Goal: Information Seeking & Learning: Find specific fact

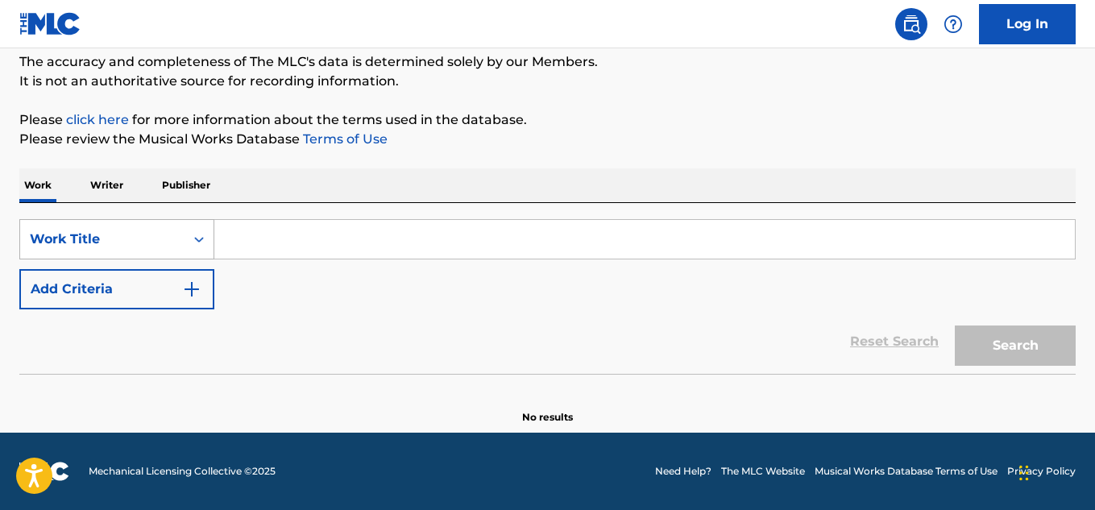
click at [183, 234] on div "Work Title" at bounding box center [102, 239] width 164 height 31
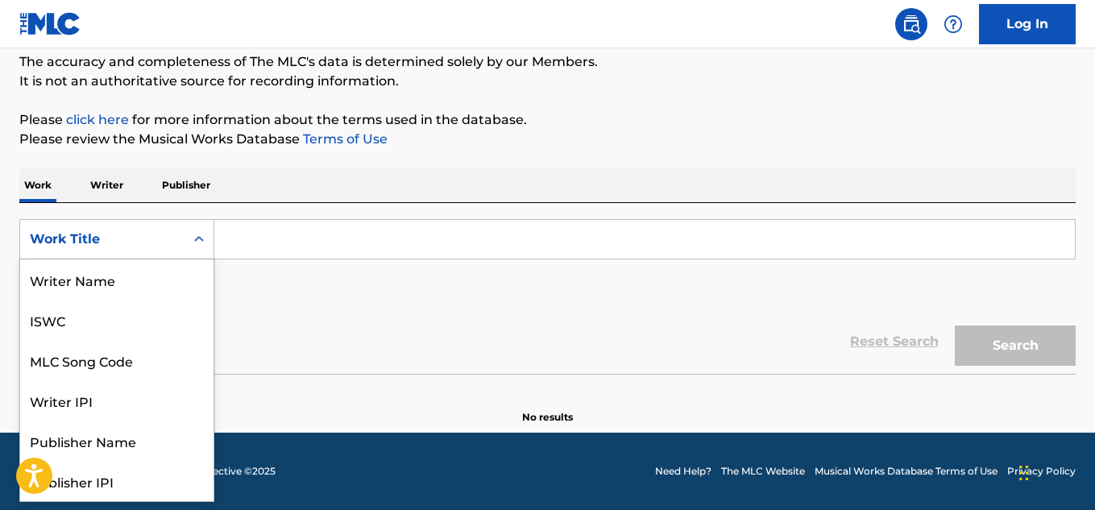
scroll to position [81, 0]
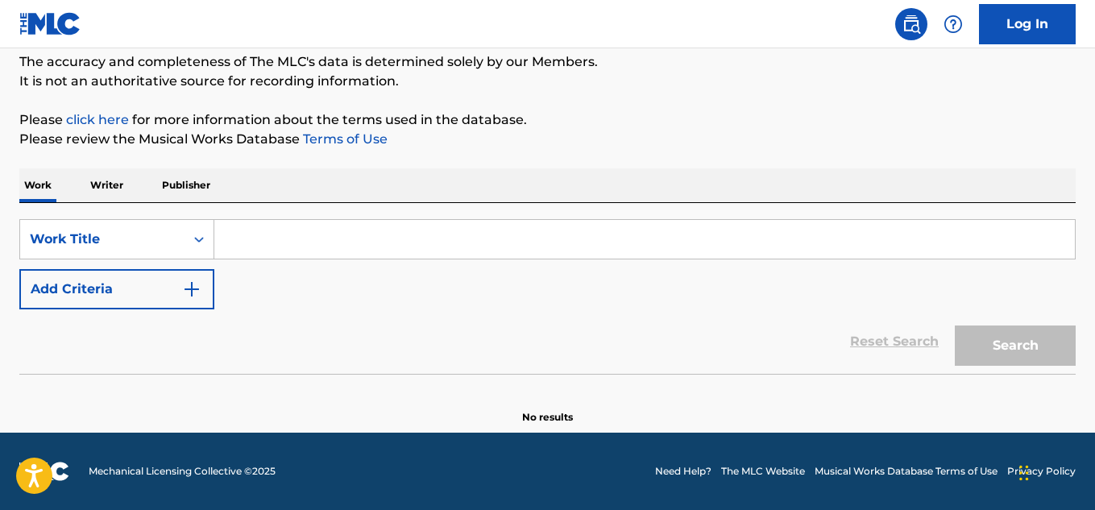
click at [272, 254] on input "Search Form" at bounding box center [644, 239] width 860 height 39
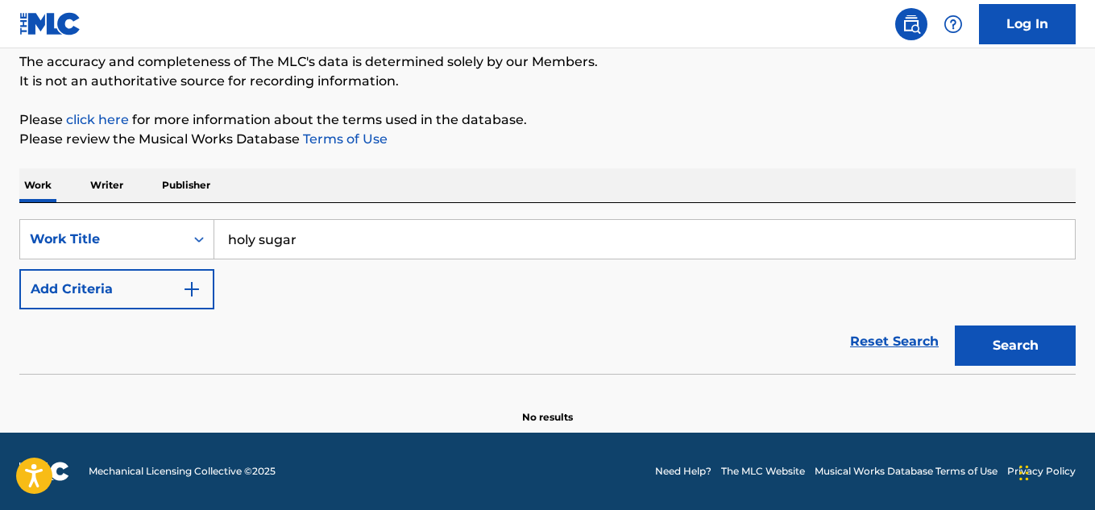
type input "holy sugar"
click at [955, 326] on button "Search" at bounding box center [1015, 346] width 121 height 40
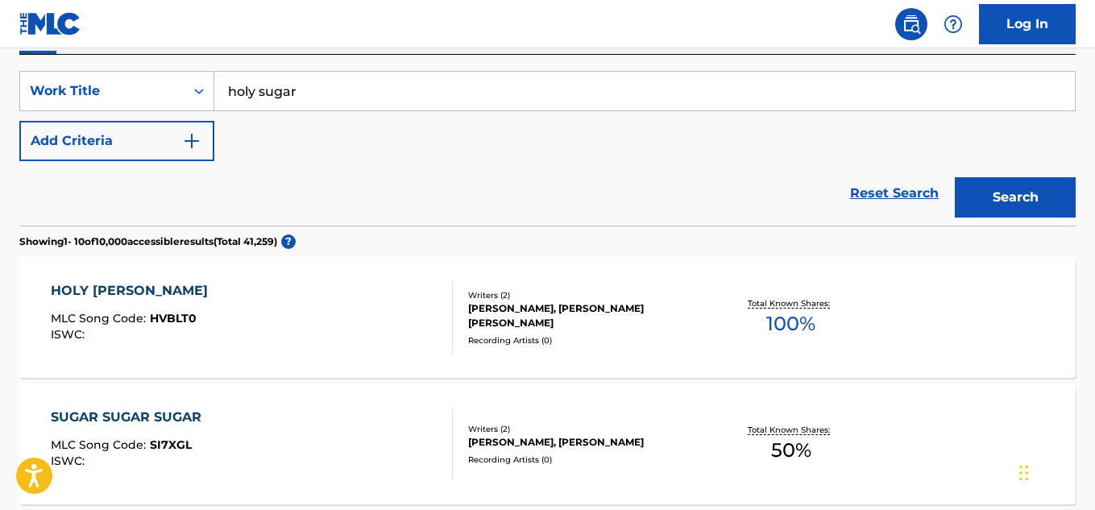
scroll to position [0, 0]
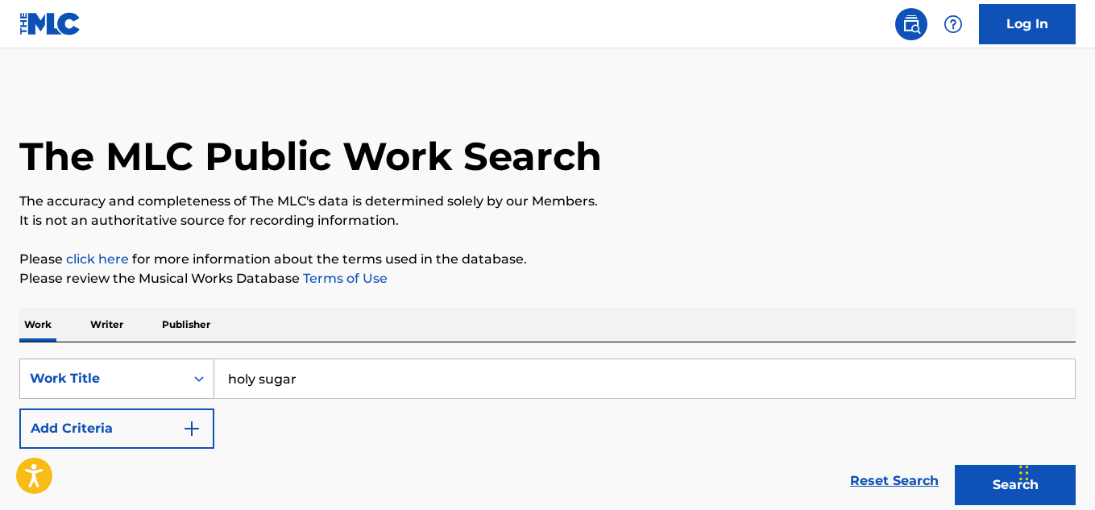
click at [151, 381] on div "Work Title" at bounding box center [102, 378] width 145 height 19
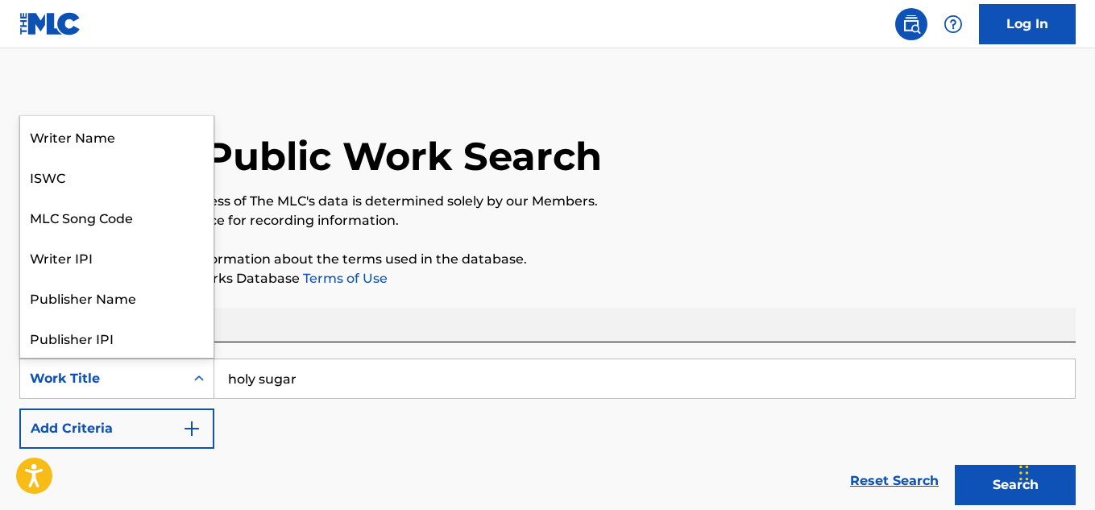
scroll to position [81, 0]
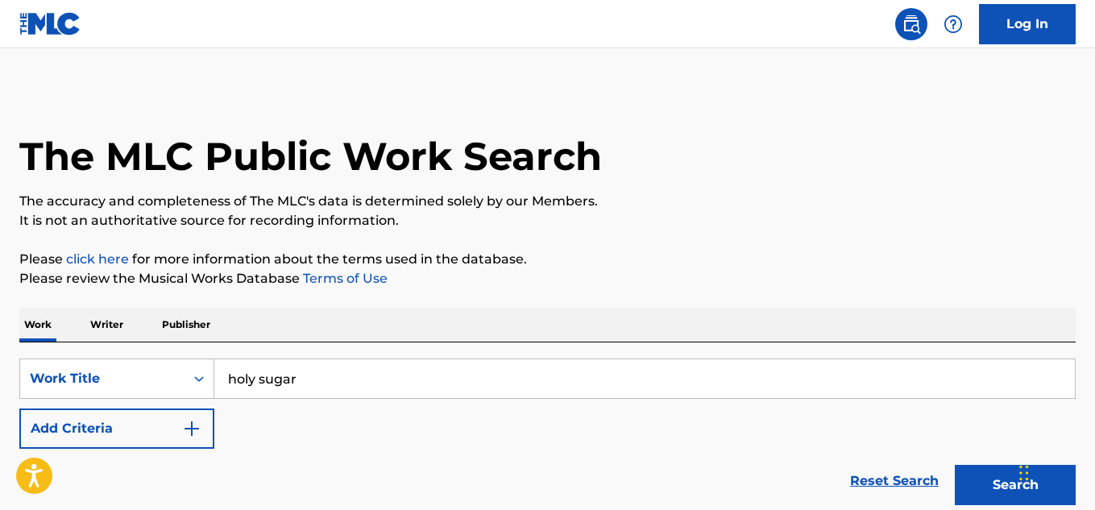
click at [326, 380] on input "holy sugar" at bounding box center [644, 378] width 860 height 39
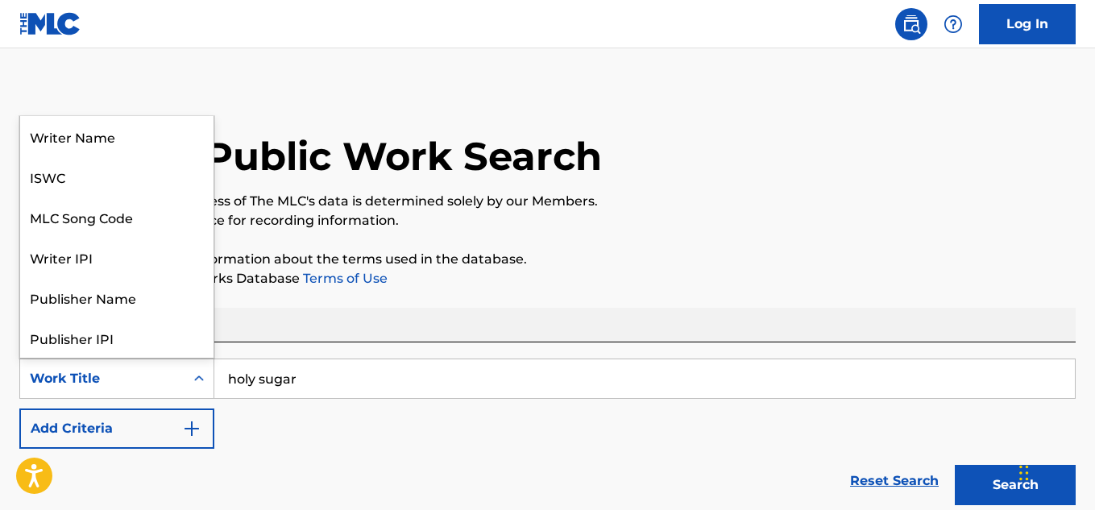
click at [115, 368] on div "Work Title" at bounding box center [102, 378] width 164 height 31
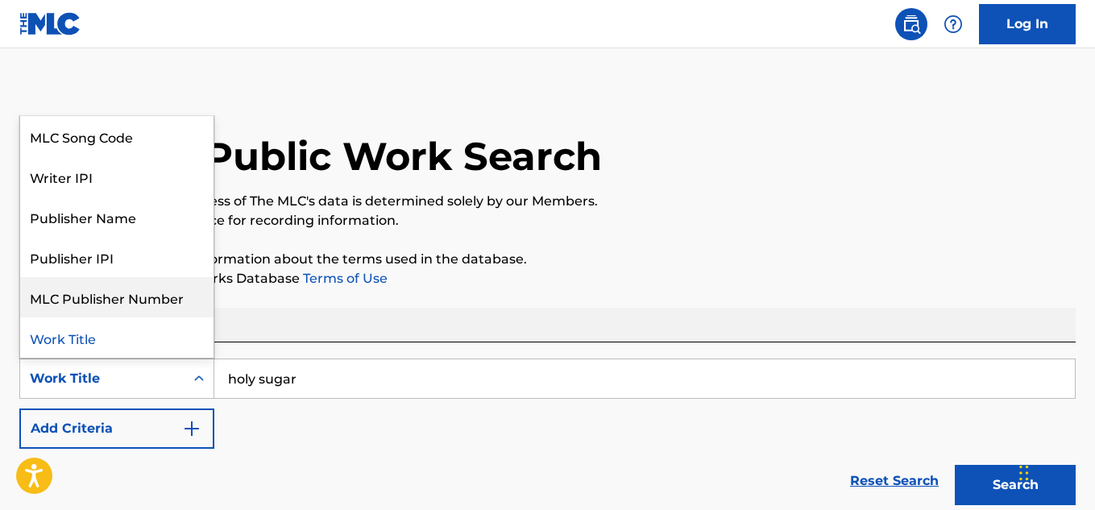
scroll to position [0, 0]
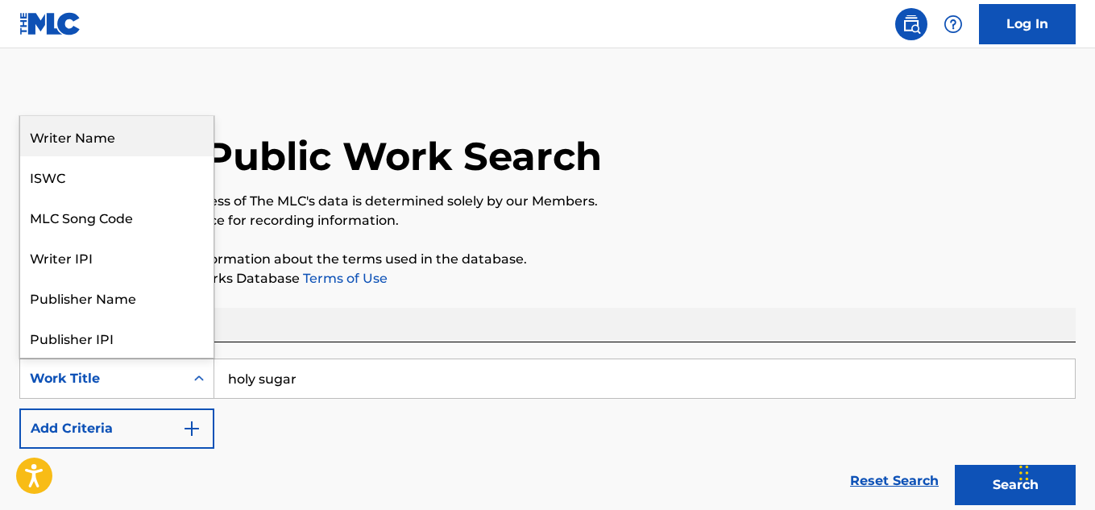
click at [130, 143] on div "Writer Name" at bounding box center [116, 136] width 193 height 40
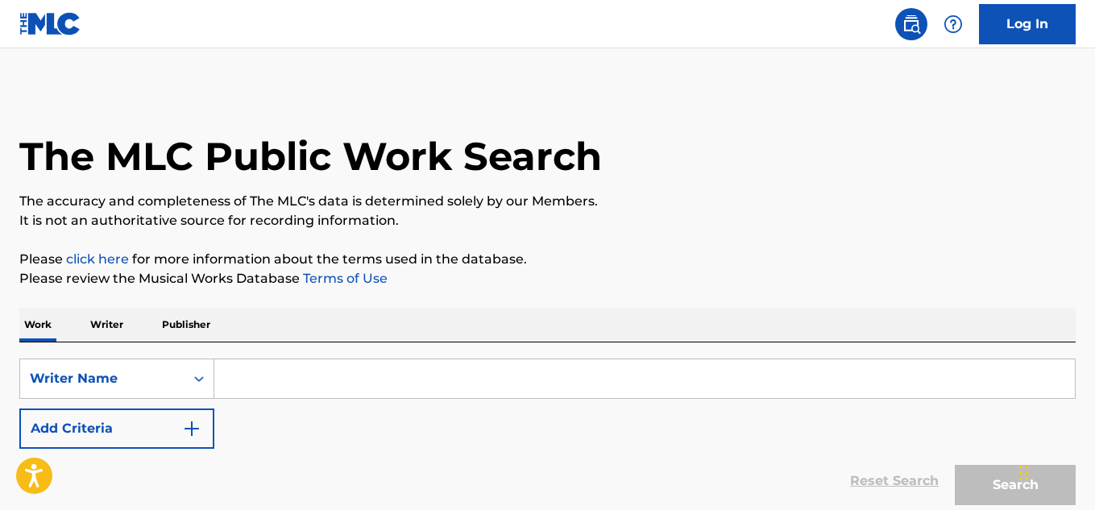
click at [292, 383] on input "Search Form" at bounding box center [644, 378] width 860 height 39
click at [343, 391] on input "Search Form" at bounding box center [644, 378] width 860 height 39
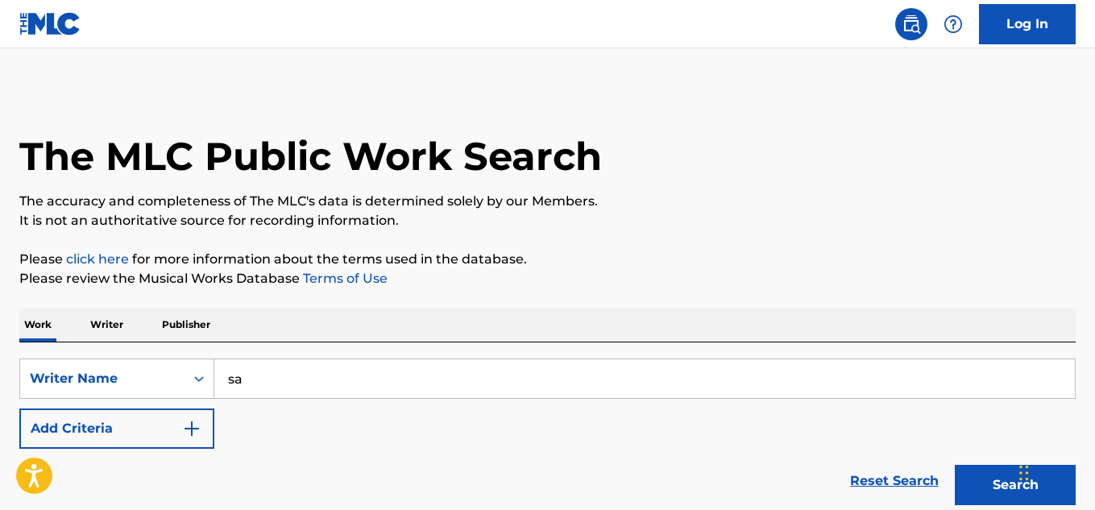
type input "s"
type input "g"
type input "j"
click at [955, 465] on button "Search" at bounding box center [1015, 485] width 121 height 40
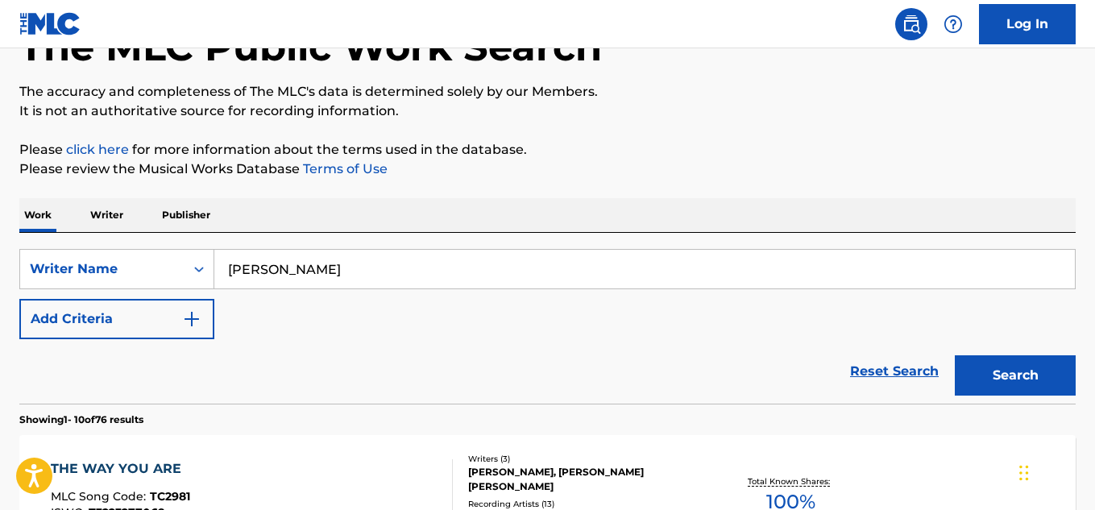
scroll to position [403, 0]
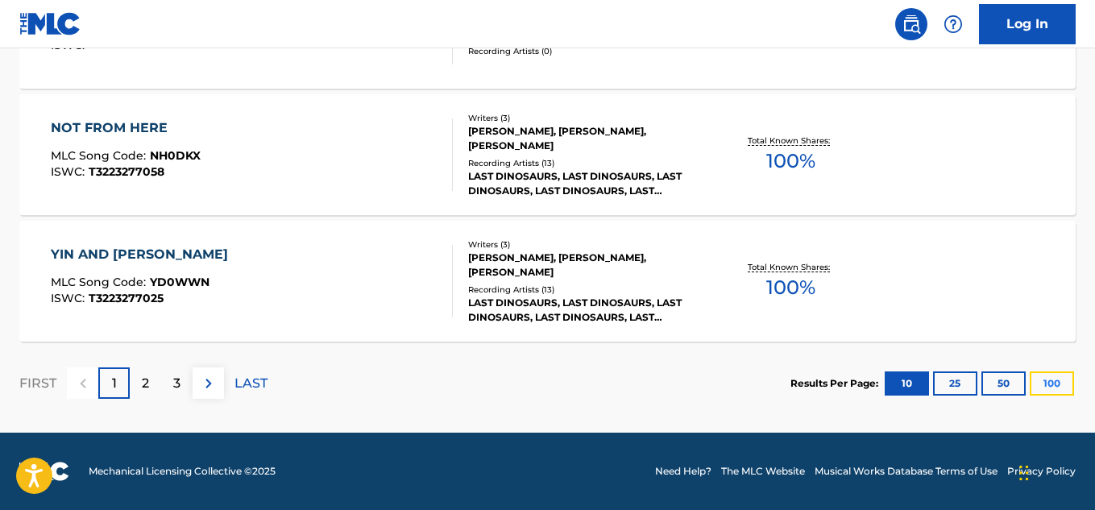
click at [1048, 377] on button "100" at bounding box center [1052, 383] width 44 height 24
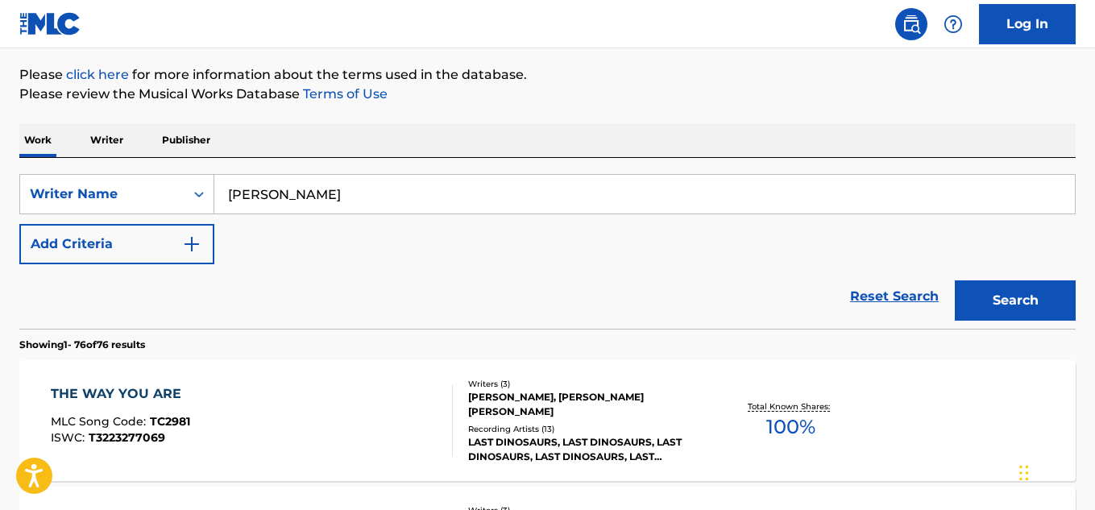
scroll to position [0, 0]
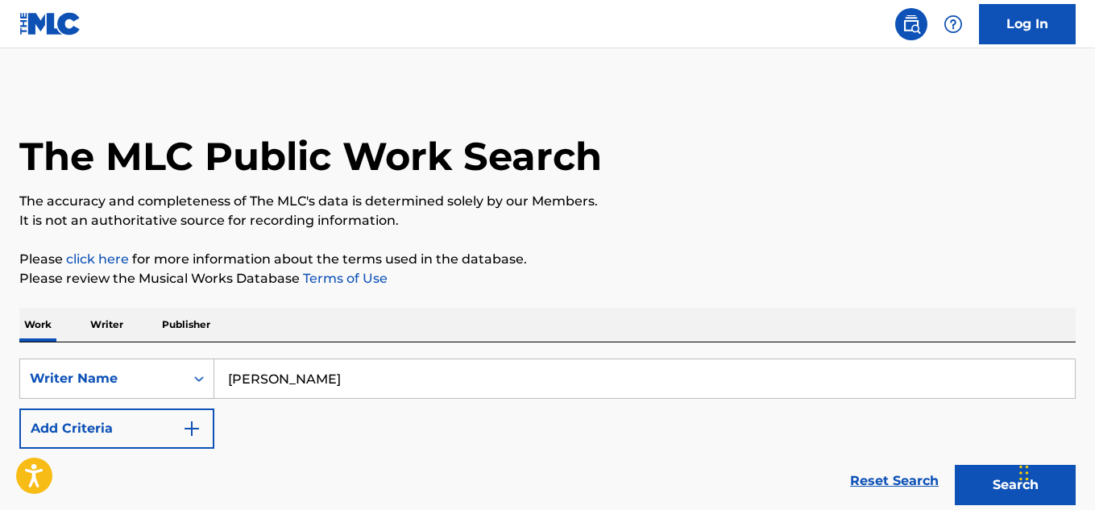
click at [345, 400] on div "SearchWithCriteriabe32a42b-044a-49b9-83c6-e0fc09dada45 Writer Name [PERSON_NAME…" at bounding box center [547, 404] width 1056 height 90
click at [334, 372] on input "[PERSON_NAME]" at bounding box center [644, 378] width 860 height 39
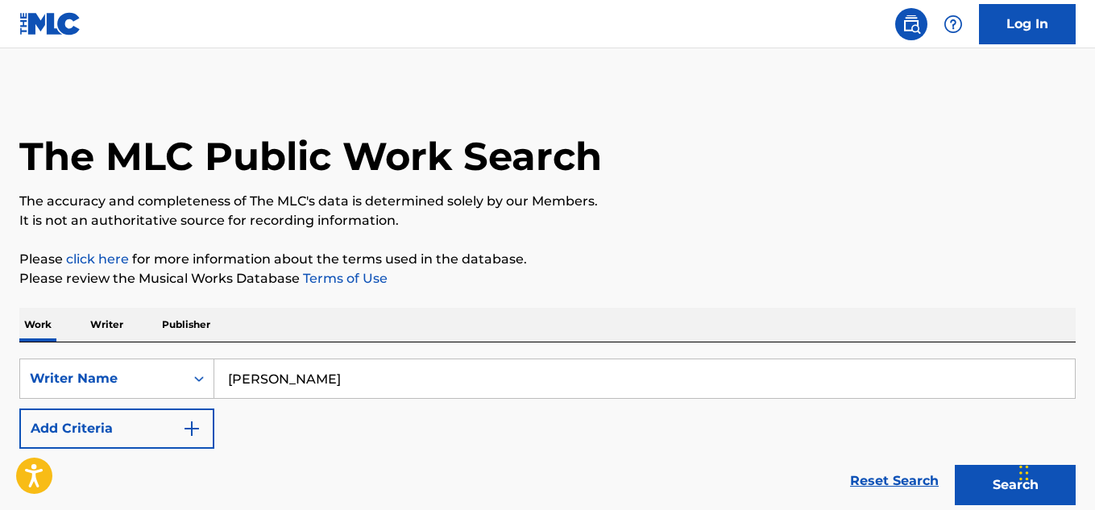
click at [334, 372] on input "[PERSON_NAME]" at bounding box center [644, 378] width 860 height 39
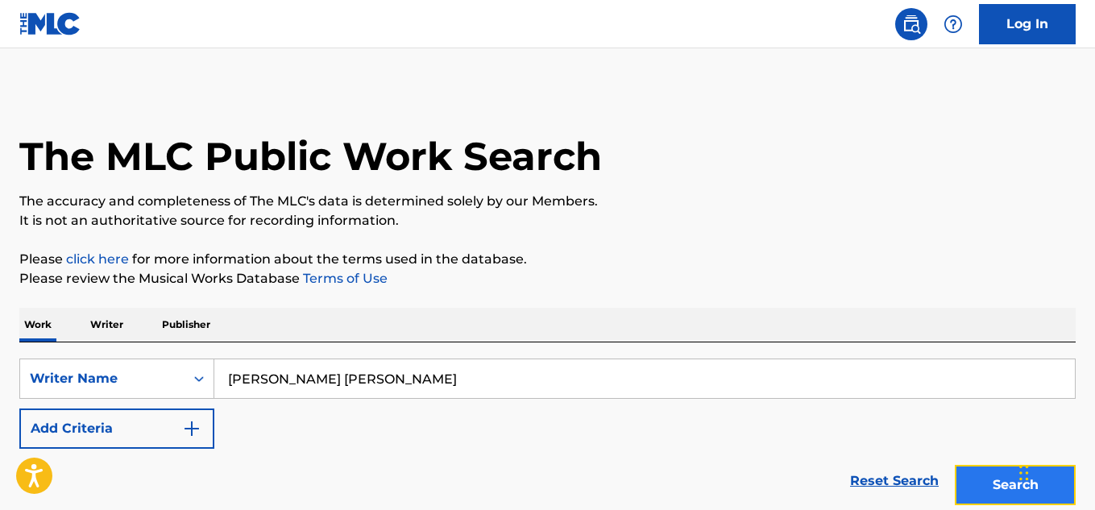
click at [977, 476] on button "Search" at bounding box center [1015, 485] width 121 height 40
click at [332, 369] on input "[PERSON_NAME] [PERSON_NAME]" at bounding box center [644, 378] width 860 height 39
click at [955, 465] on button "Search" at bounding box center [1015, 485] width 121 height 40
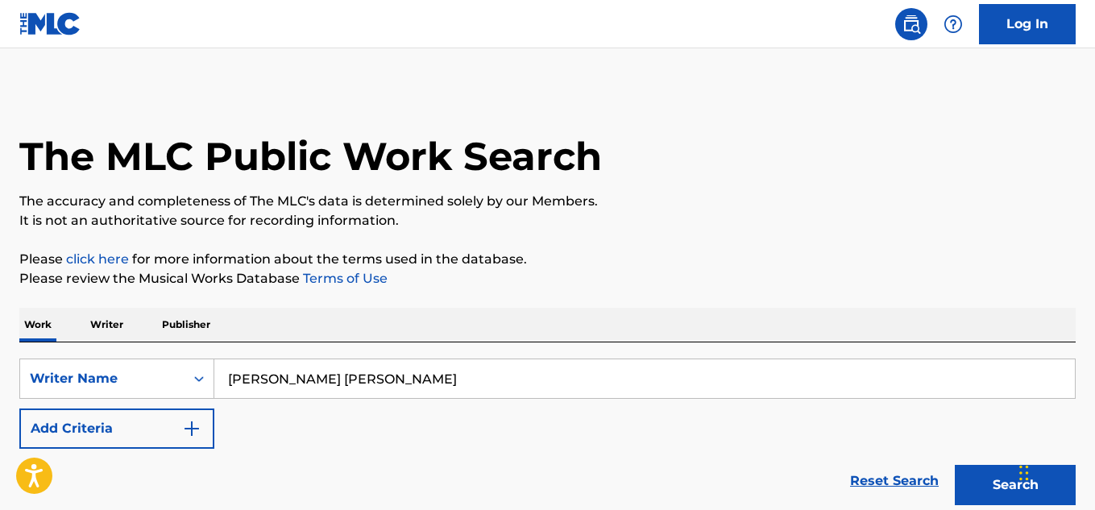
click at [334, 384] on input "[PERSON_NAME] [PERSON_NAME]" at bounding box center [644, 378] width 860 height 39
click at [335, 384] on input "[PERSON_NAME] [PERSON_NAME]" at bounding box center [644, 378] width 860 height 39
click at [955, 465] on button "Search" at bounding box center [1015, 485] width 121 height 40
click at [285, 377] on input "[PERSON_NAME]" at bounding box center [644, 378] width 860 height 39
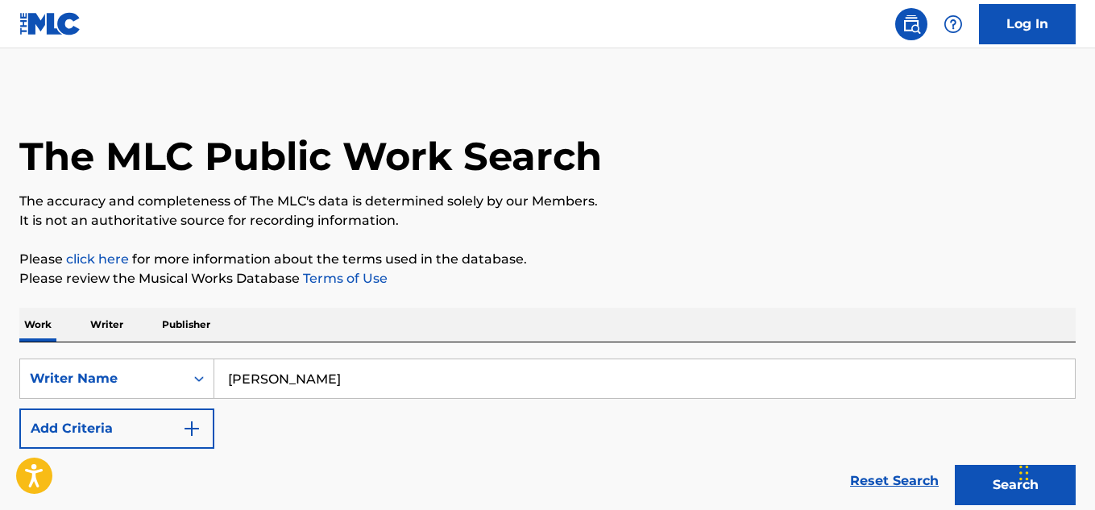
click at [285, 377] on input "[PERSON_NAME]" at bounding box center [644, 378] width 860 height 39
click at [284, 396] on input "[PERSON_NAME]" at bounding box center [644, 378] width 860 height 39
click at [284, 393] on input "[PERSON_NAME]" at bounding box center [644, 378] width 860 height 39
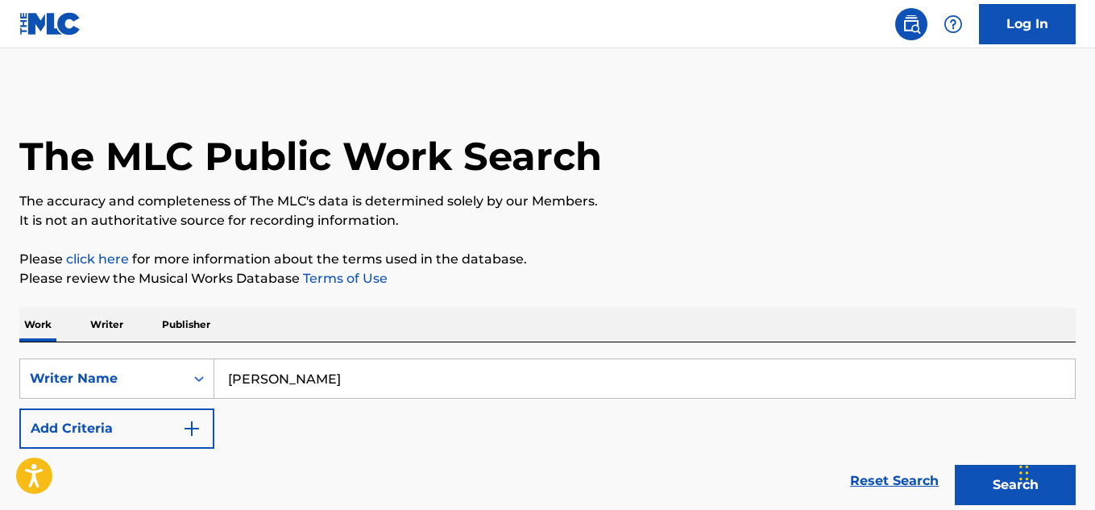
click at [284, 393] on input "[PERSON_NAME]" at bounding box center [644, 378] width 860 height 39
type input "[PERSON_NAME]"
click at [955, 465] on button "Search" at bounding box center [1015, 485] width 121 height 40
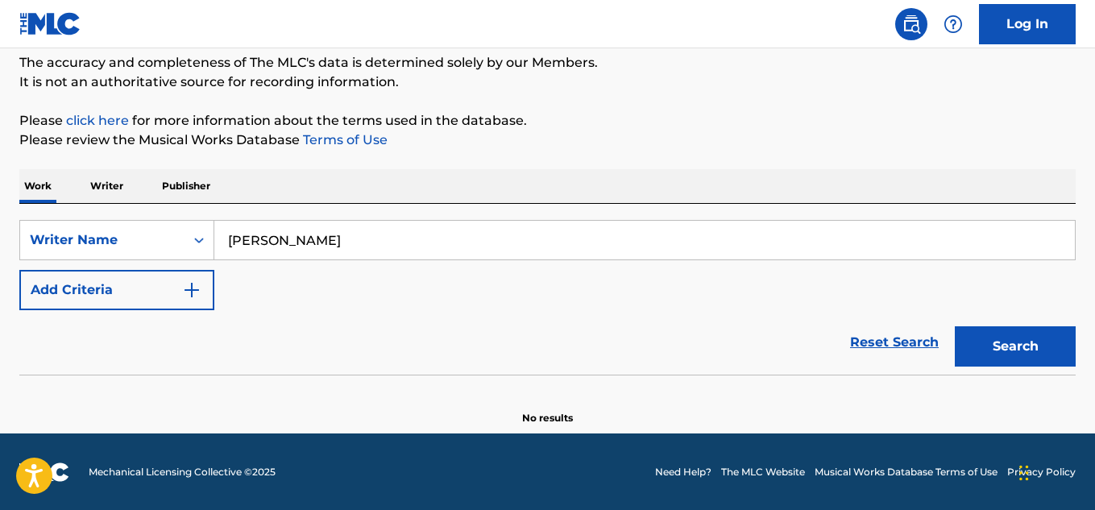
scroll to position [139, 0]
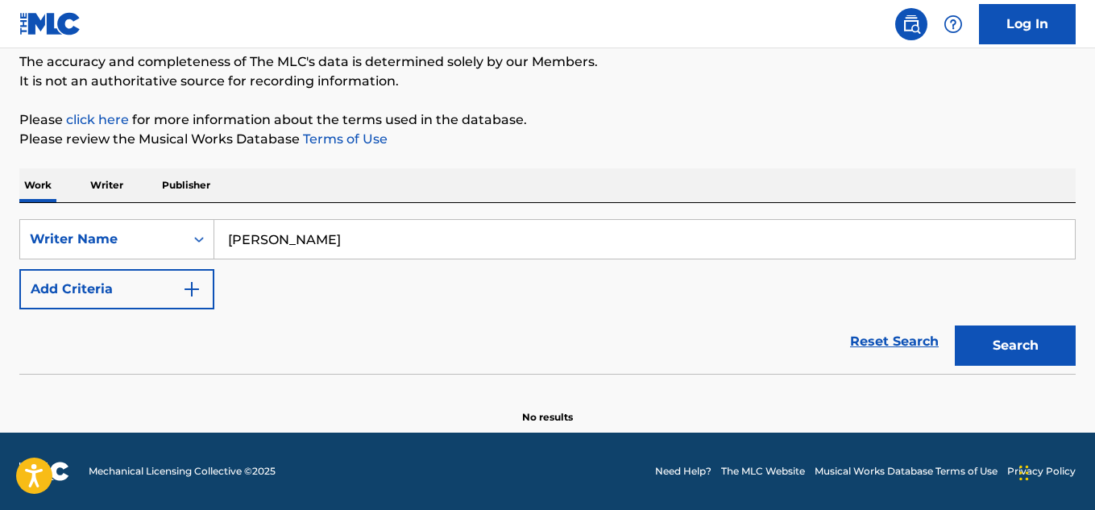
click at [322, 250] on input "[PERSON_NAME]" at bounding box center [644, 239] width 860 height 39
click at [251, 238] on input "[PERSON_NAME]" at bounding box center [644, 239] width 860 height 39
type input "s"
click at [1005, 328] on button "Search" at bounding box center [1015, 346] width 121 height 40
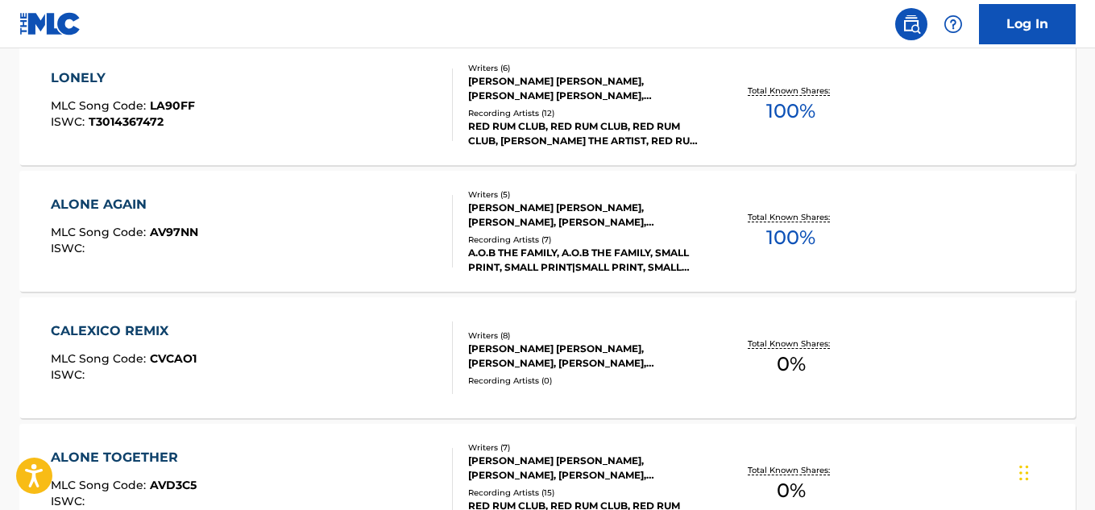
scroll to position [7274, 0]
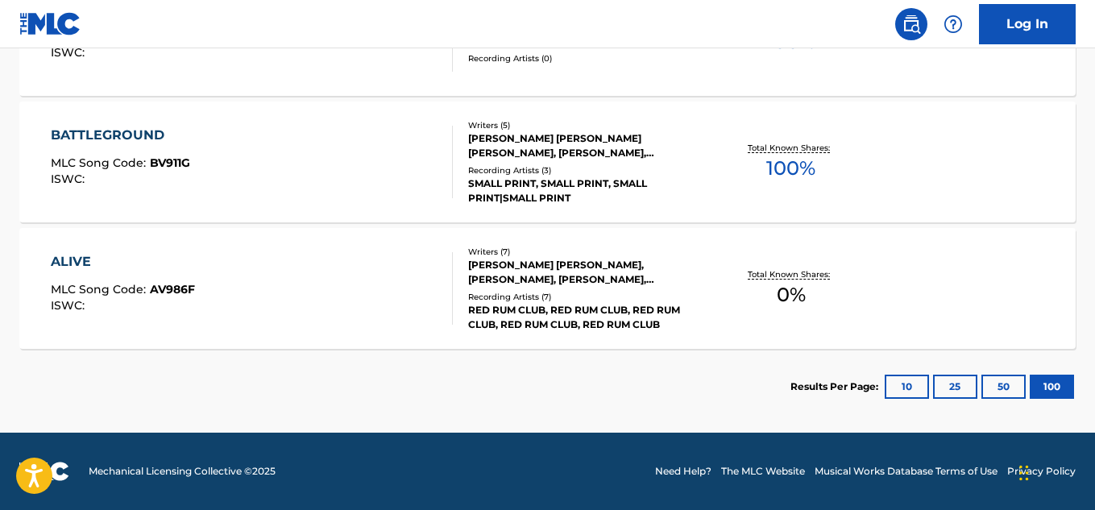
click at [818, 397] on section "Results Per Page: 10 25 50 100" at bounding box center [932, 387] width 285 height 24
click at [829, 392] on p "Results Per Page:" at bounding box center [836, 386] width 92 height 15
click at [823, 385] on p "Results Per Page:" at bounding box center [836, 386] width 92 height 15
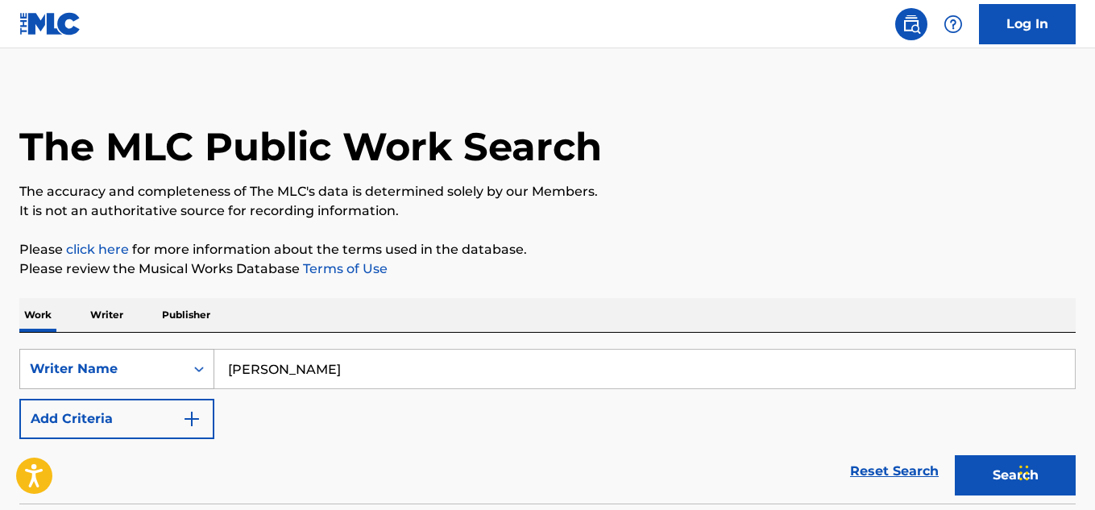
scroll to position [0, 0]
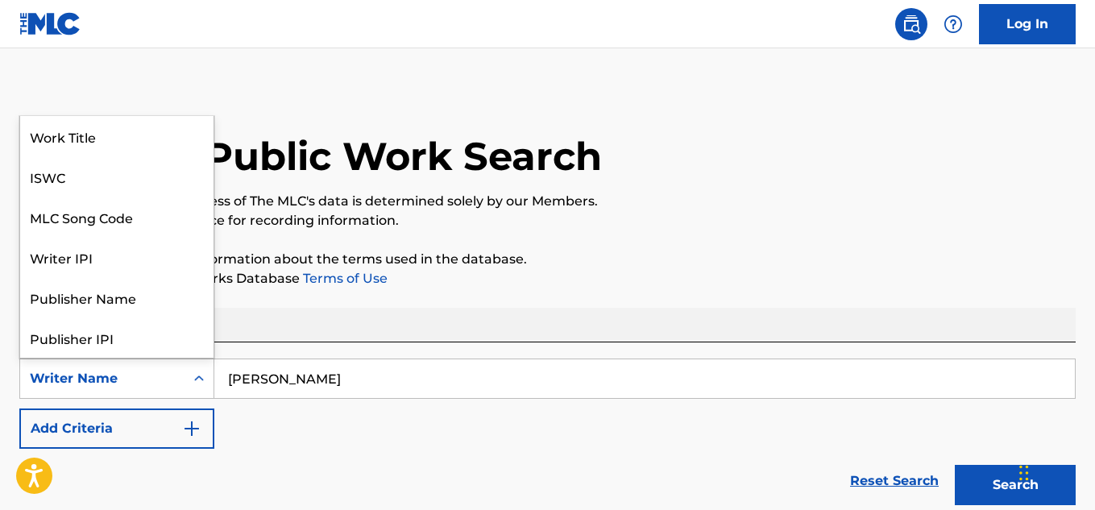
click at [131, 361] on div "Writer Name" at bounding box center [116, 379] width 195 height 40
click at [355, 377] on input "[PERSON_NAME]" at bounding box center [644, 378] width 860 height 39
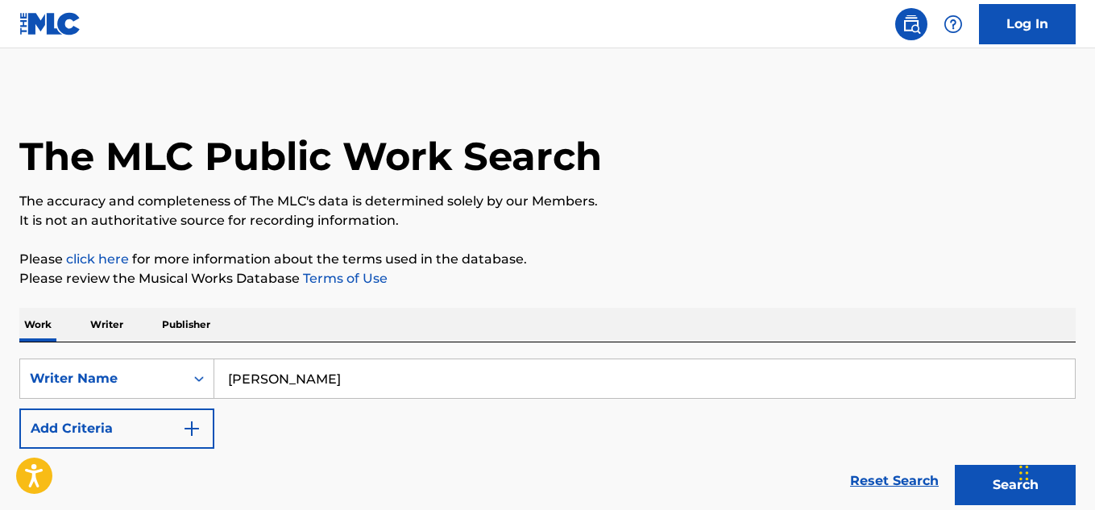
click at [355, 377] on input "[PERSON_NAME]" at bounding box center [644, 378] width 860 height 39
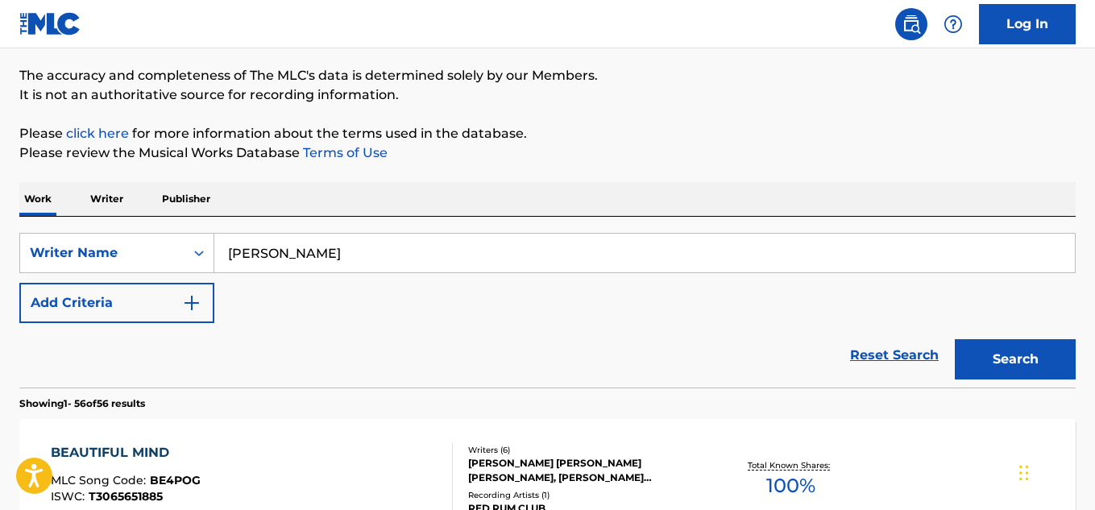
scroll to position [268, 0]
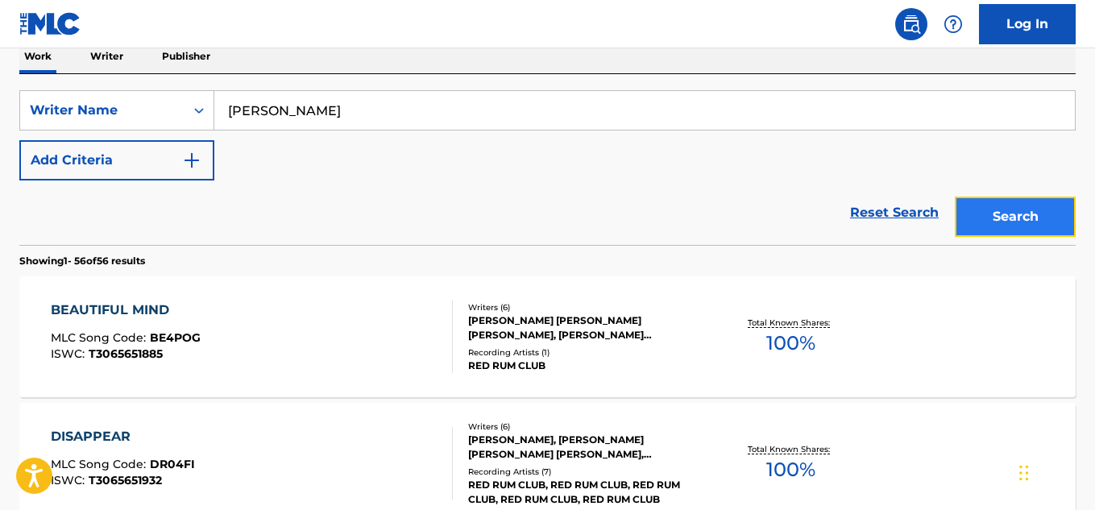
click at [1028, 225] on button "Search" at bounding box center [1015, 217] width 121 height 40
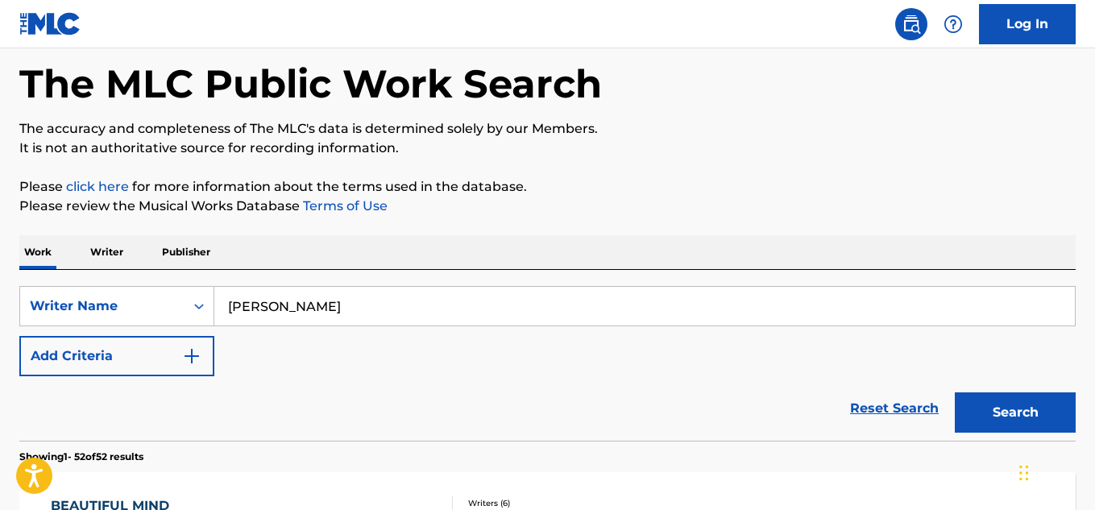
scroll to position [0, 0]
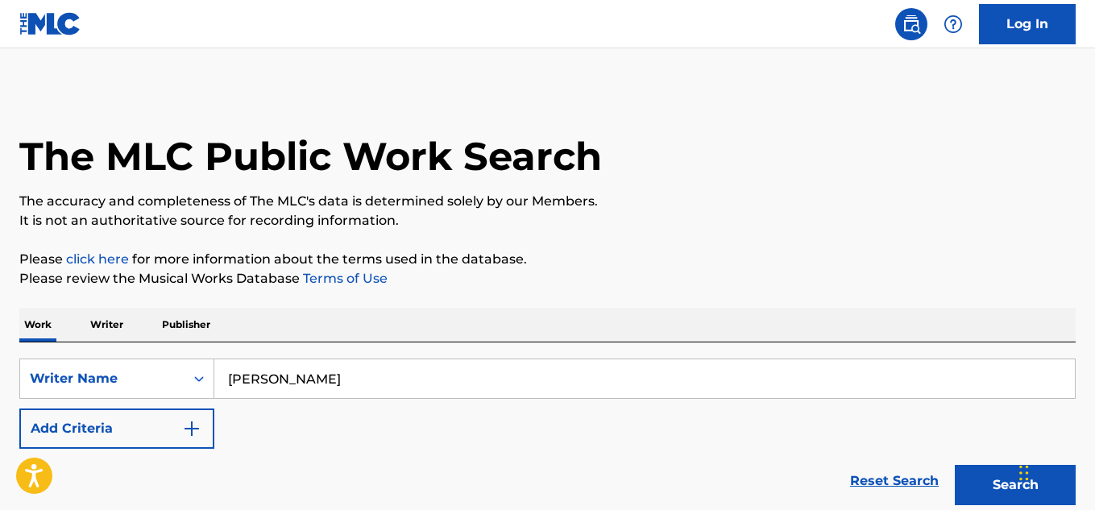
click at [287, 393] on input "[PERSON_NAME]" at bounding box center [644, 378] width 860 height 39
type input "men"
type input "[PERSON_NAME]"
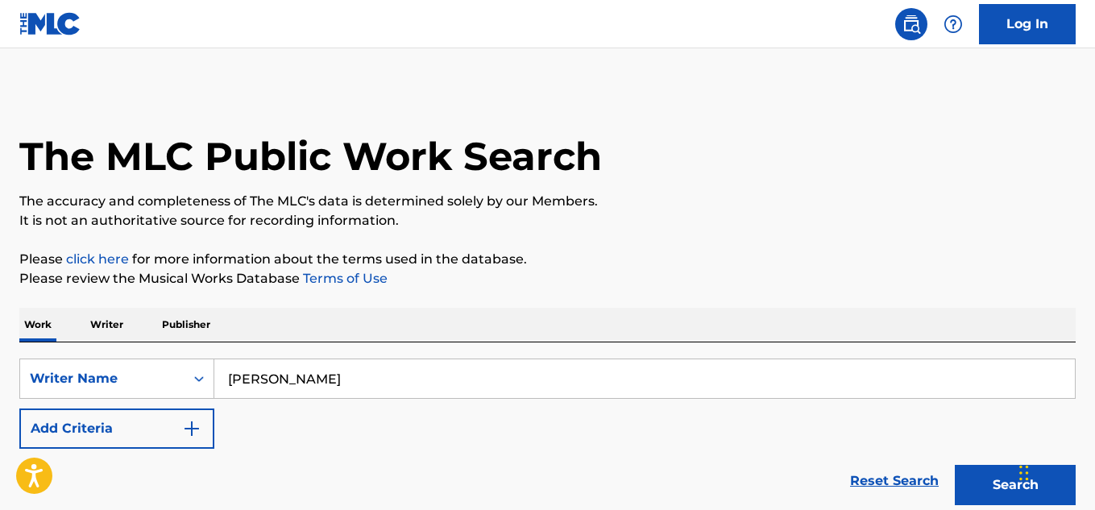
click at [955, 465] on button "Search" at bounding box center [1015, 485] width 121 height 40
click at [155, 358] on div "SearchWithCriteriabe32a42b-044a-49b9-83c6-e0fc09dada45 Writer Name [PERSON_NAME…" at bounding box center [547, 427] width 1056 height 171
click at [157, 363] on div "Writer Name" at bounding box center [102, 378] width 164 height 31
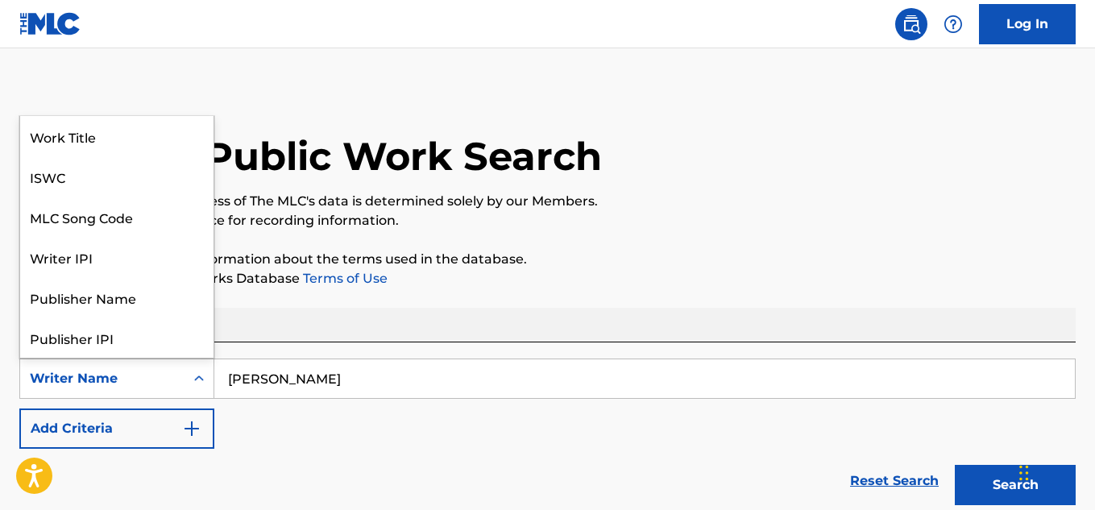
scroll to position [81, 0]
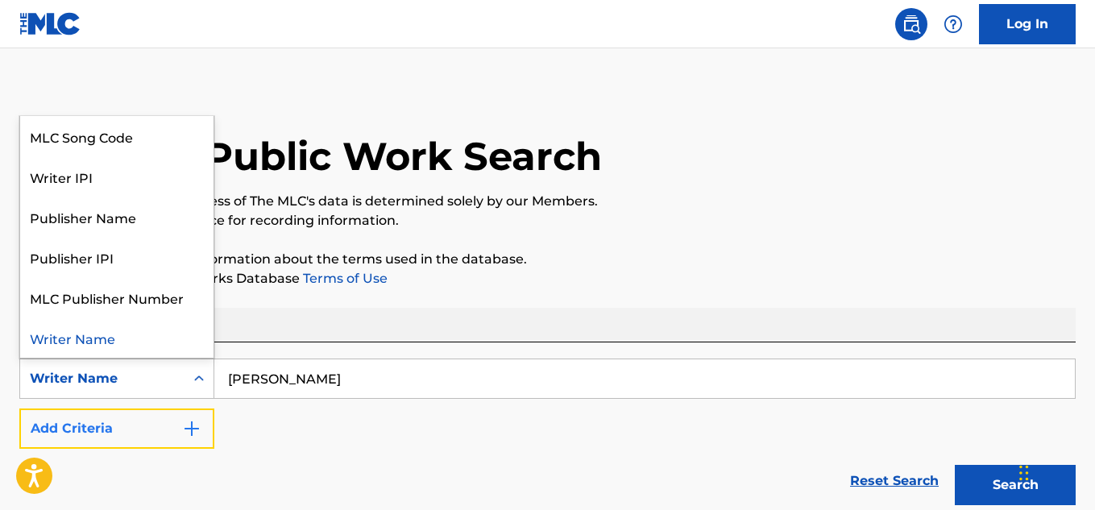
click at [156, 415] on button "Add Criteria" at bounding box center [116, 428] width 195 height 40
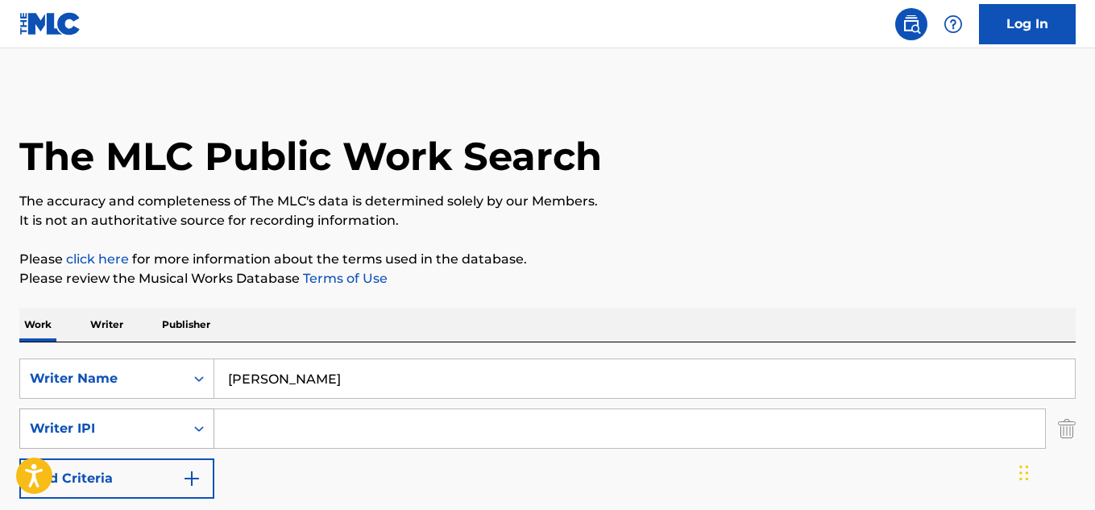
click at [151, 448] on div "Writer IPI" at bounding box center [116, 428] width 195 height 40
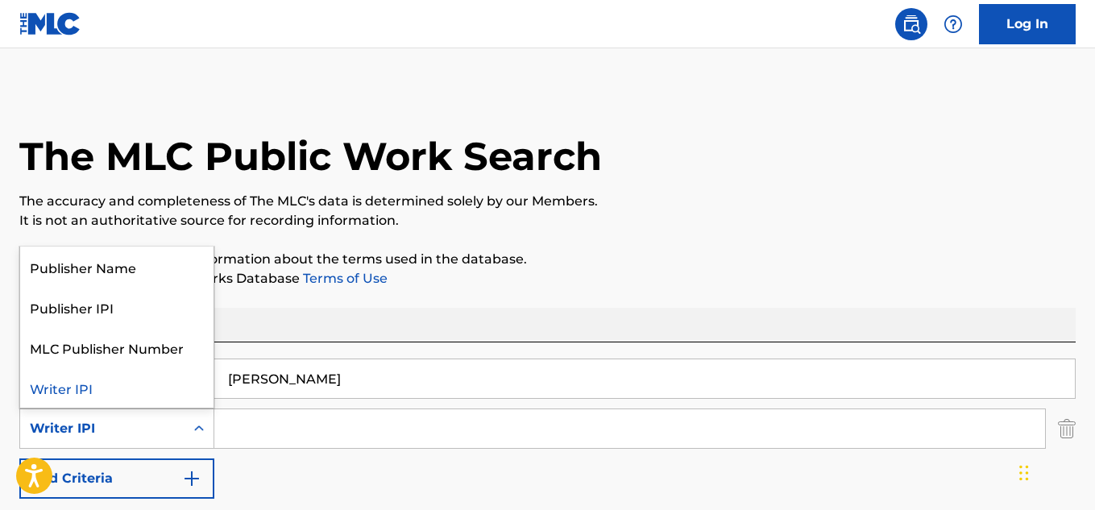
click at [146, 431] on div "Writer IPI" at bounding box center [102, 428] width 145 height 19
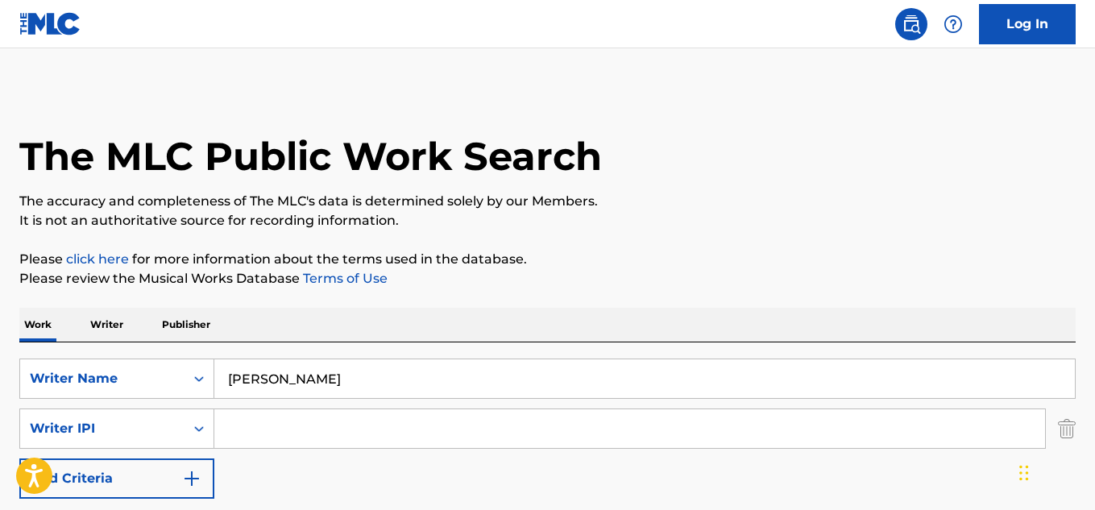
click at [118, 326] on p "Writer" at bounding box center [106, 325] width 43 height 34
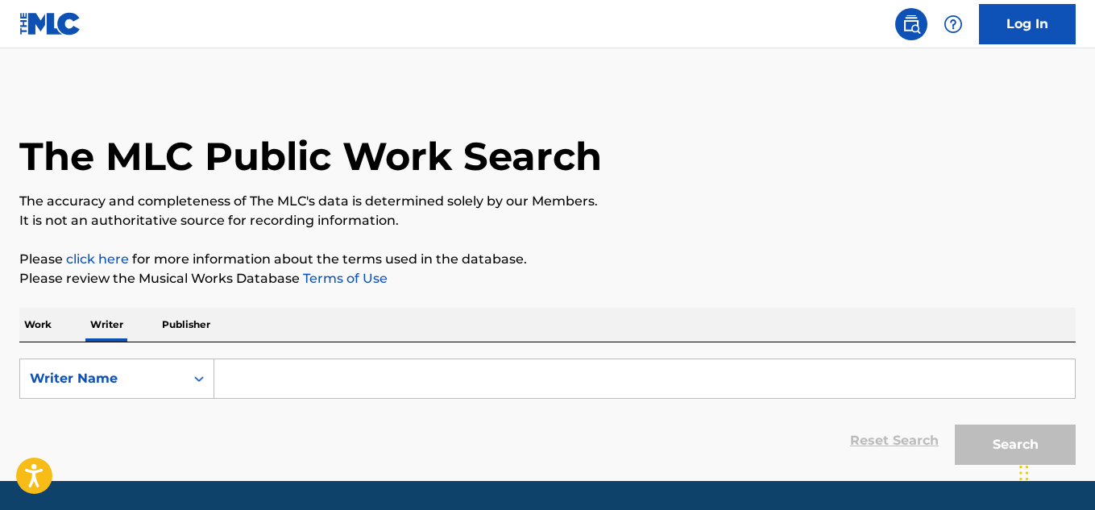
click at [395, 420] on div "Reset Search Search" at bounding box center [547, 440] width 1056 height 64
click at [376, 392] on input "Search Form" at bounding box center [644, 378] width 860 height 39
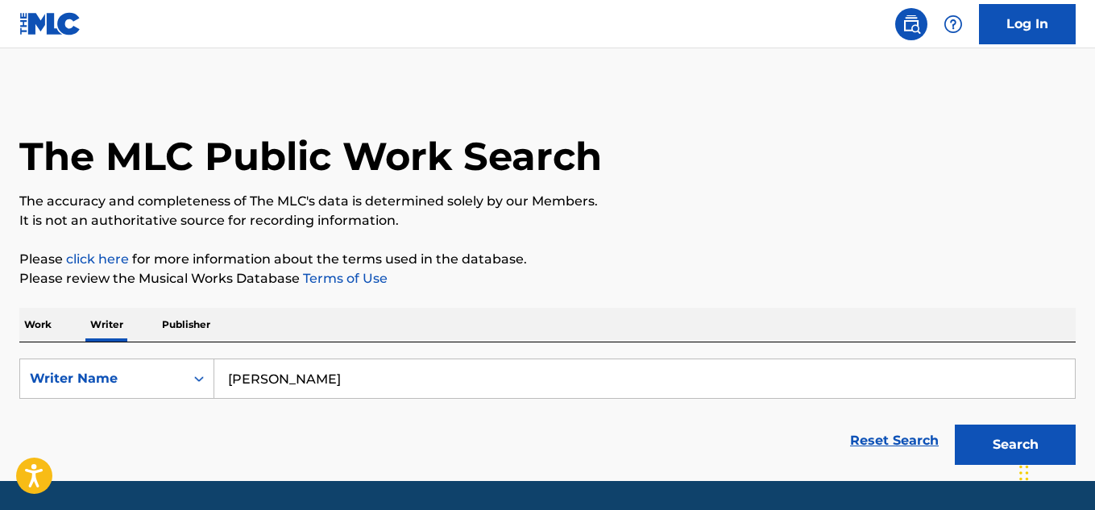
click at [955, 425] on button "Search" at bounding box center [1015, 445] width 121 height 40
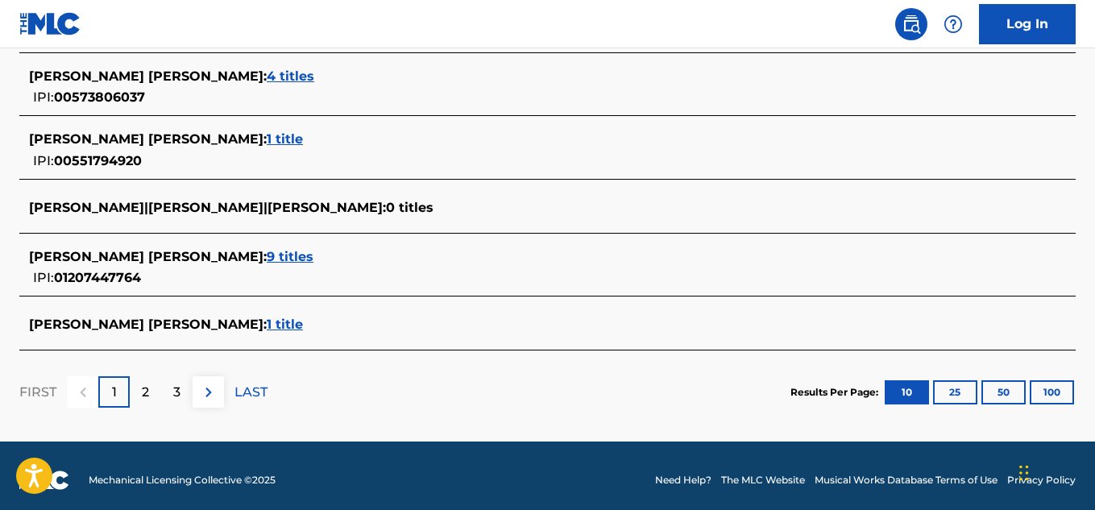
scroll to position [734, 0]
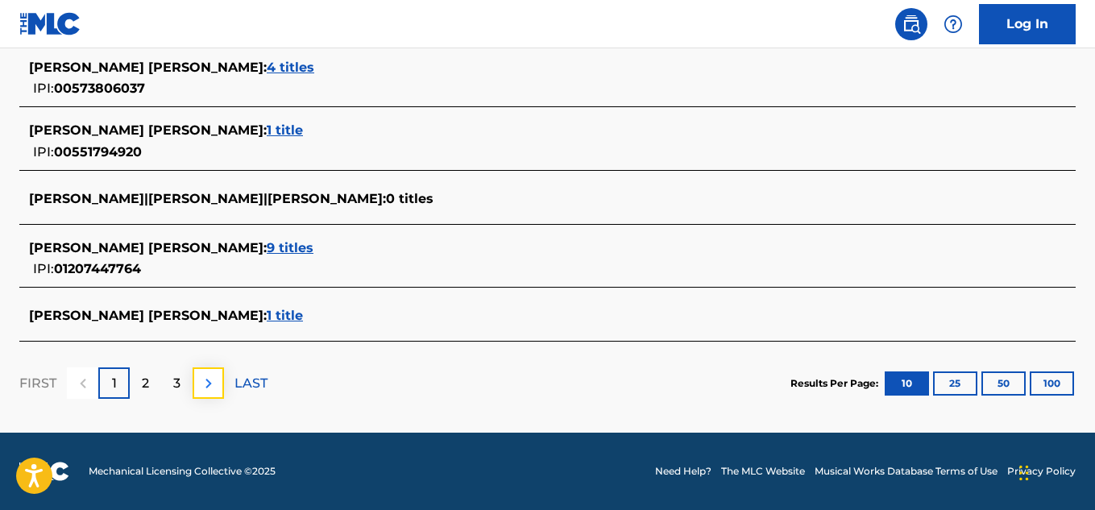
click at [220, 388] on button at bounding box center [208, 382] width 31 height 31
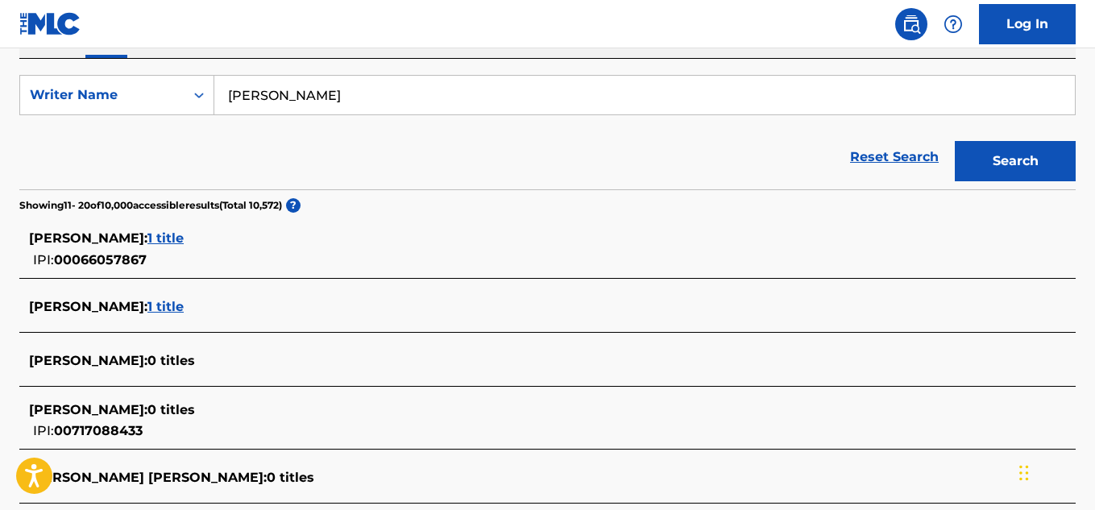
scroll to position [322, 0]
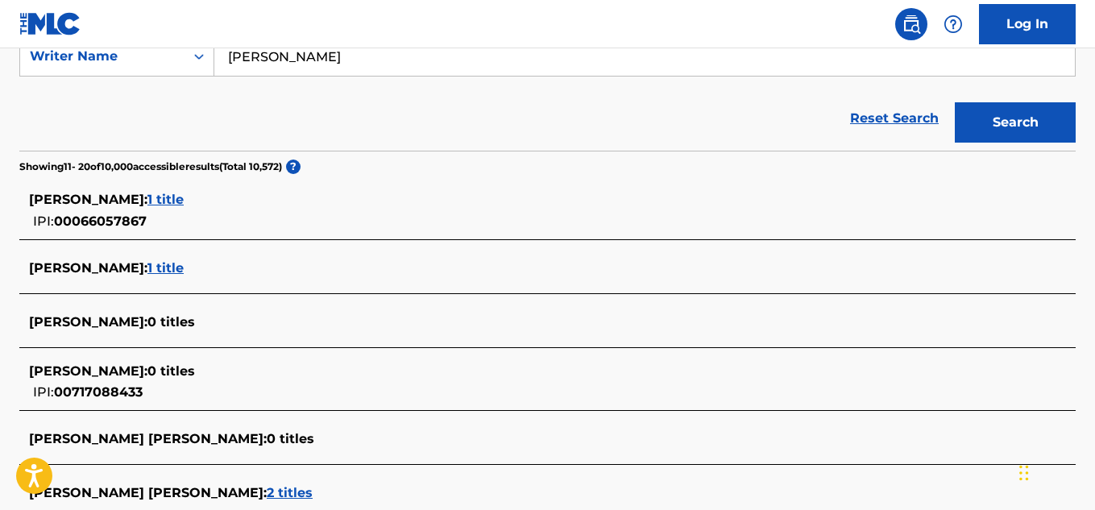
click at [287, 52] on input "[PERSON_NAME]" at bounding box center [644, 56] width 860 height 39
click at [955, 102] on button "Search" at bounding box center [1015, 122] width 121 height 40
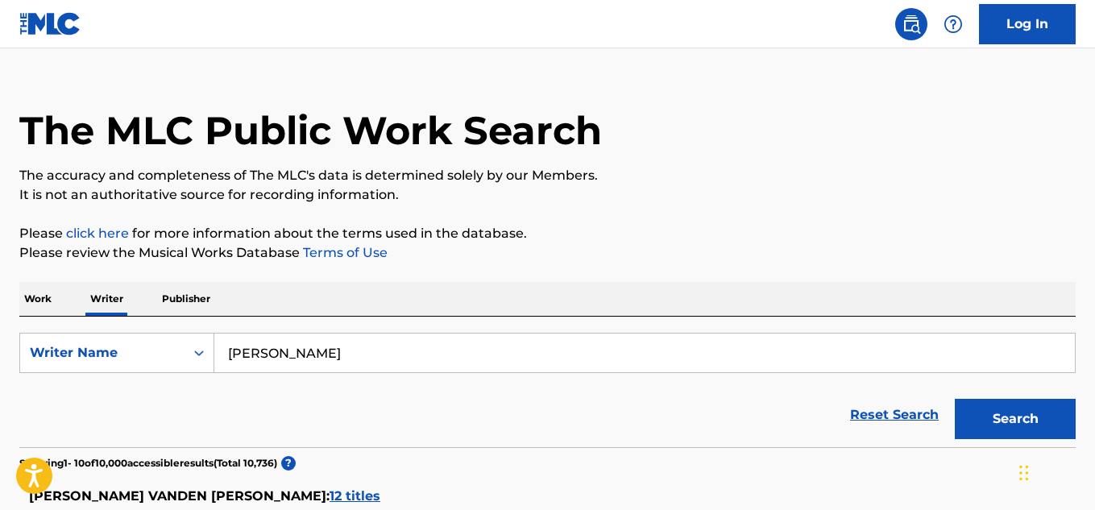
scroll to position [0, 0]
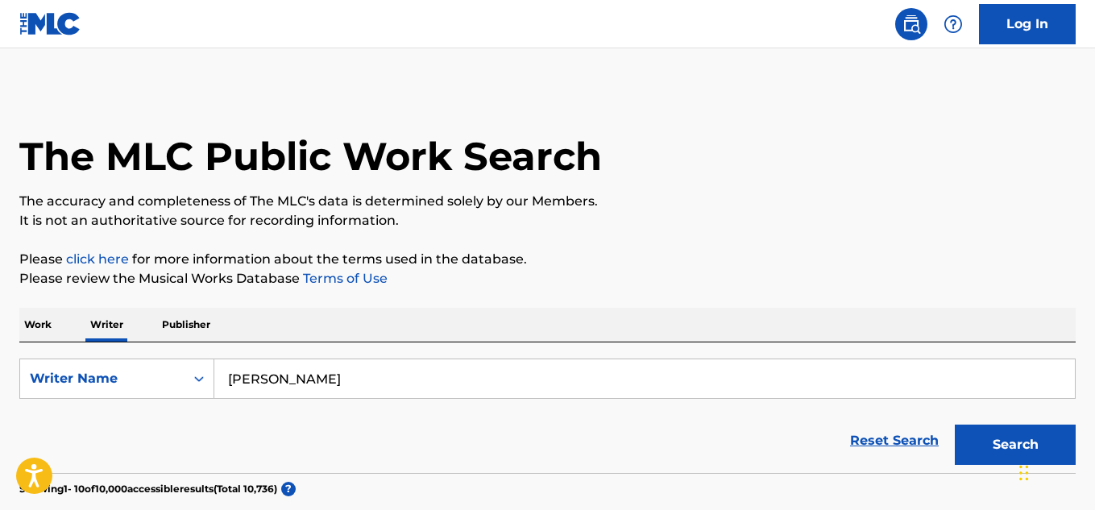
click at [296, 380] on input "[PERSON_NAME]" at bounding box center [644, 378] width 860 height 39
click at [955, 425] on button "Search" at bounding box center [1015, 445] width 121 height 40
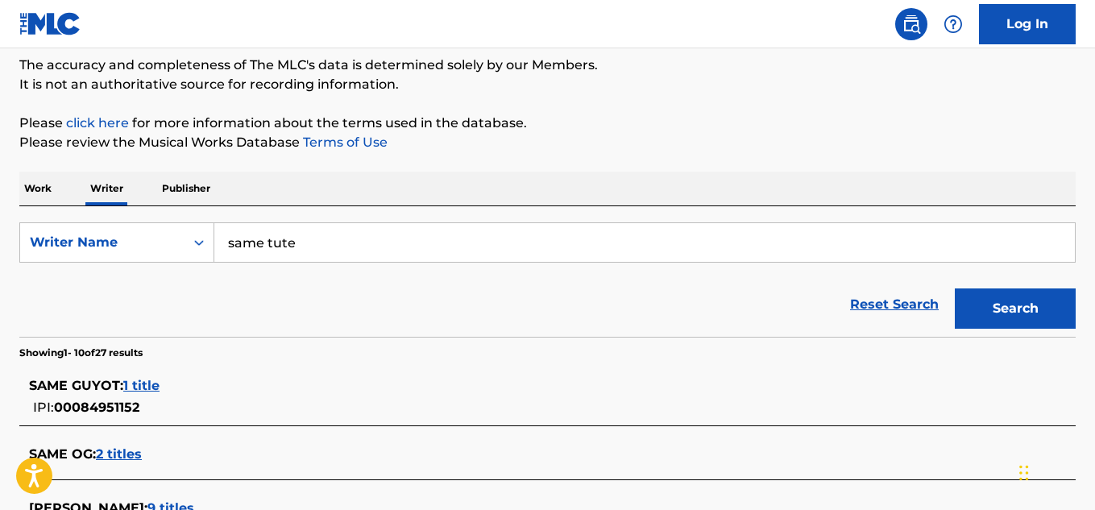
scroll to position [135, 0]
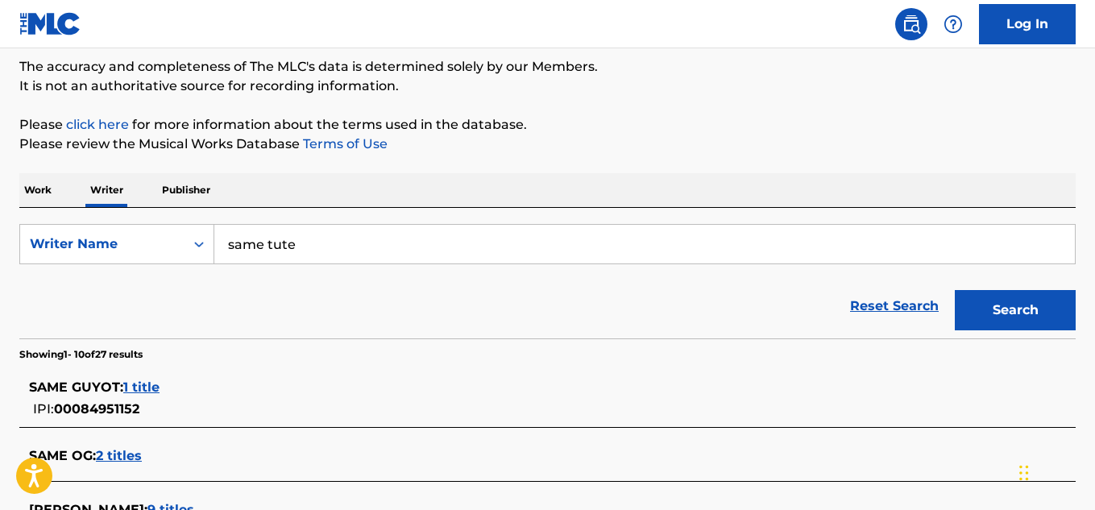
click at [261, 244] on input "same tute" at bounding box center [644, 244] width 860 height 39
type input "[PERSON_NAME]"
click at [955, 290] on button "Search" at bounding box center [1015, 310] width 121 height 40
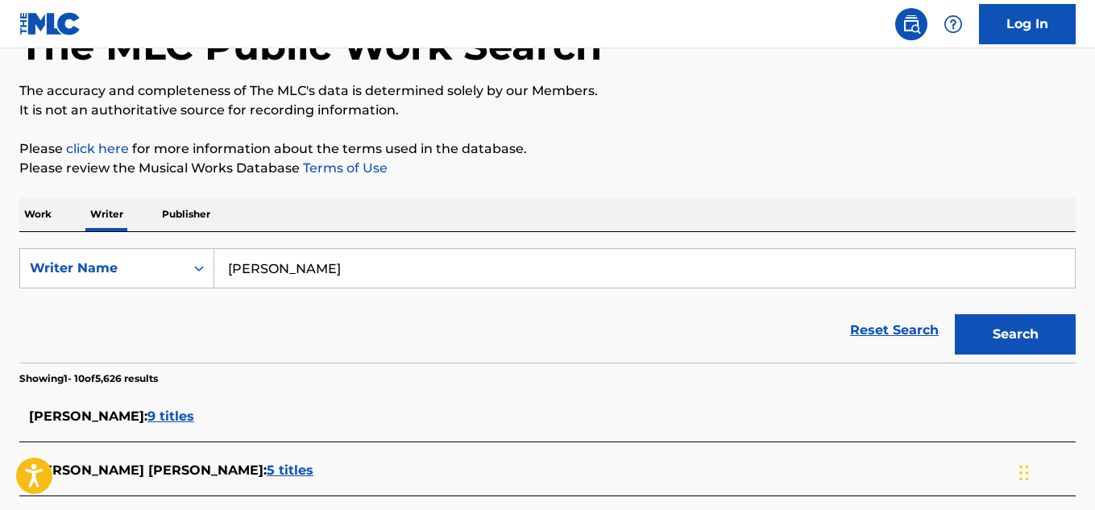
scroll to position [0, 0]
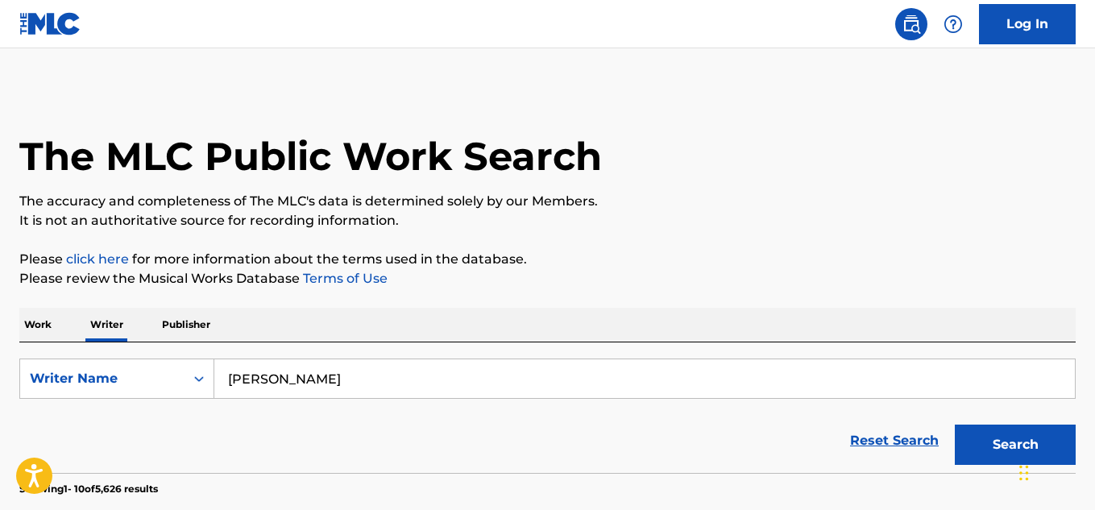
click at [275, 375] on input "[PERSON_NAME]" at bounding box center [644, 378] width 860 height 39
click at [346, 392] on input "[PERSON_NAME]" at bounding box center [644, 378] width 860 height 39
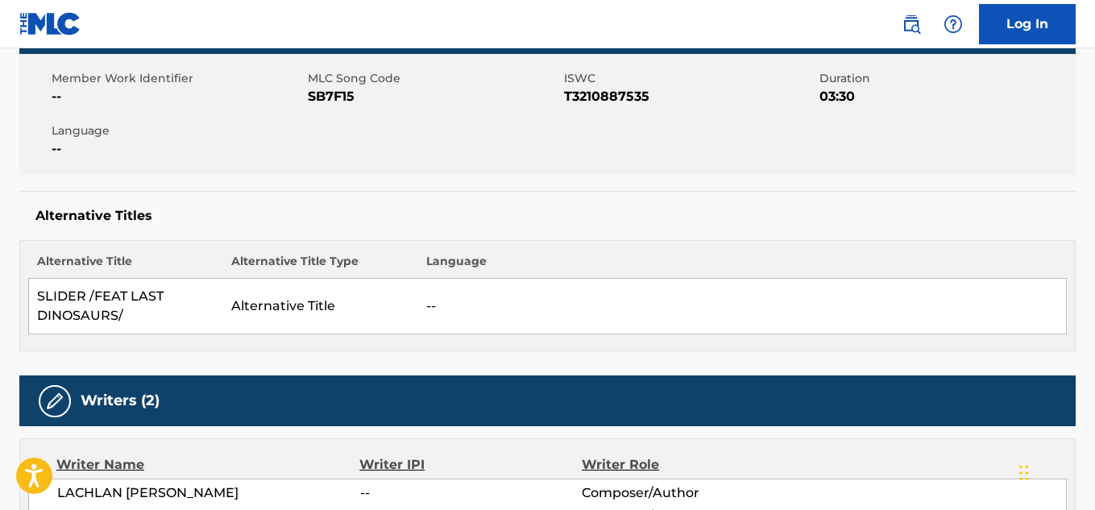
scroll to position [268, 0]
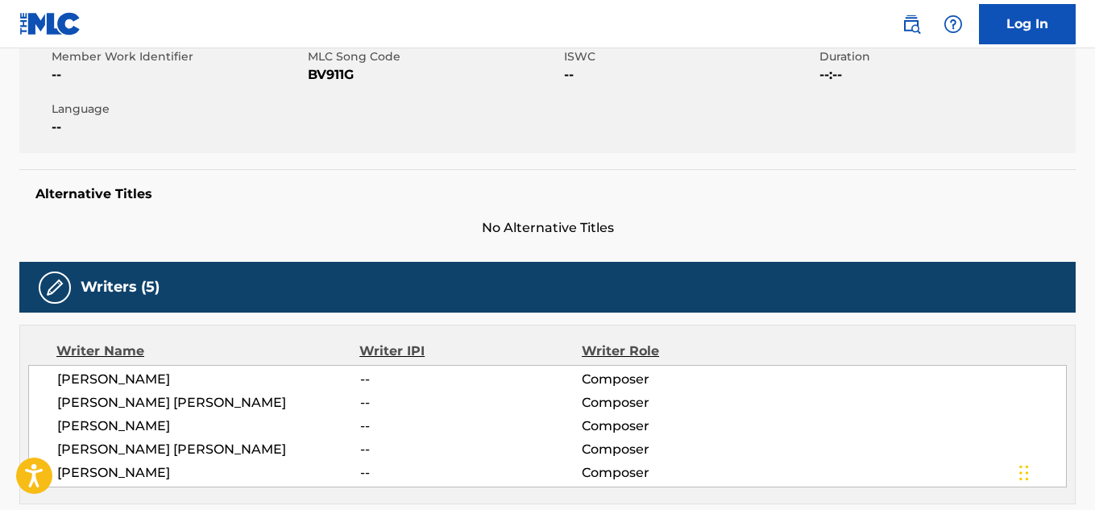
scroll to position [420, 0]
